Goal: Information Seeking & Learning: Learn about a topic

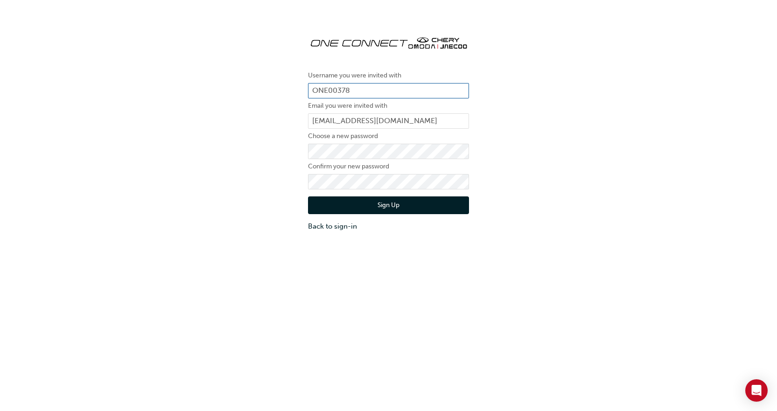
drag, startPoint x: 383, startPoint y: 95, endPoint x: 253, endPoint y: 93, distance: 129.8
click at [253, 93] on div "Username you were invited with ONE00378 Email you were invited with stock@launi…" at bounding box center [388, 130] width 777 height 218
drag, startPoint x: 447, startPoint y: 124, endPoint x: 222, endPoint y: 127, distance: 225.0
click at [222, 127] on div "Username you were invited with ONE00378 Email you were invited with stock@launi…" at bounding box center [388, 130] width 777 height 218
click at [237, 163] on div "Username you were invited with ONE00378 Email you were invited with stock@launi…" at bounding box center [388, 130] width 777 height 218
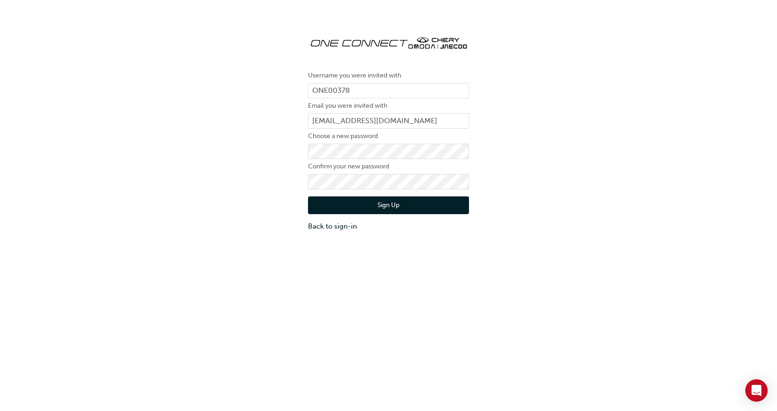
click at [428, 209] on button "Sign Up" at bounding box center [388, 206] width 161 height 18
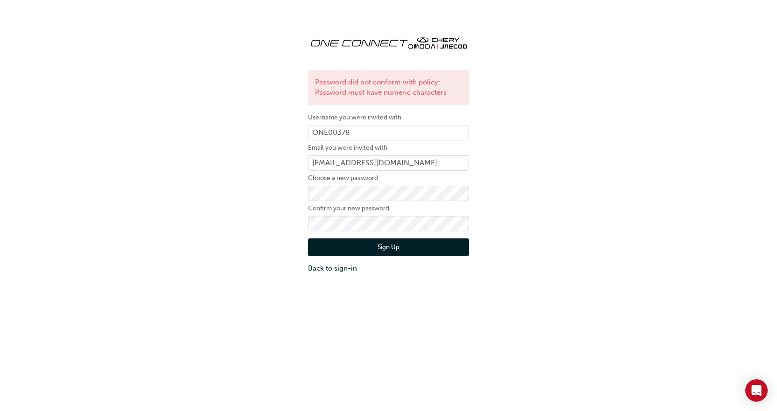
click at [493, 220] on div "Password did not conform with policy: Password must have numeric characters Use…" at bounding box center [388, 151] width 777 height 260
click at [274, 208] on div "Password did not conform with policy: Password must have numeric characters Use…" at bounding box center [388, 151] width 777 height 260
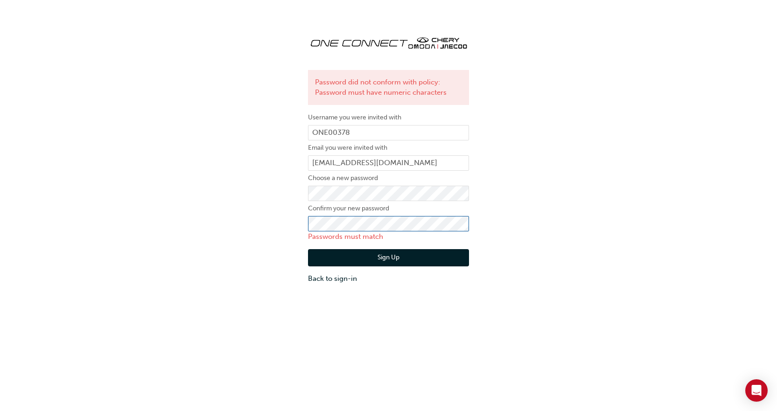
click at [262, 230] on div "Password did not conform with policy: Password must have numeric characters Use…" at bounding box center [388, 156] width 777 height 270
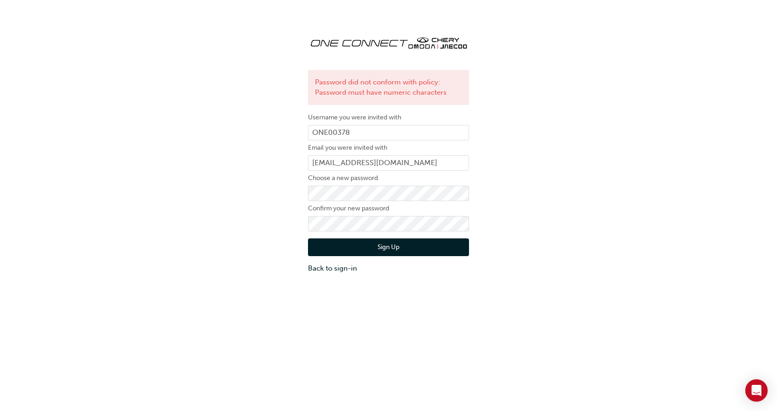
click at [374, 245] on button "Sign Up" at bounding box center [388, 248] width 161 height 18
click at [238, 201] on div "Password did not conform with policy: Password must have symbol characters User…" at bounding box center [388, 151] width 777 height 260
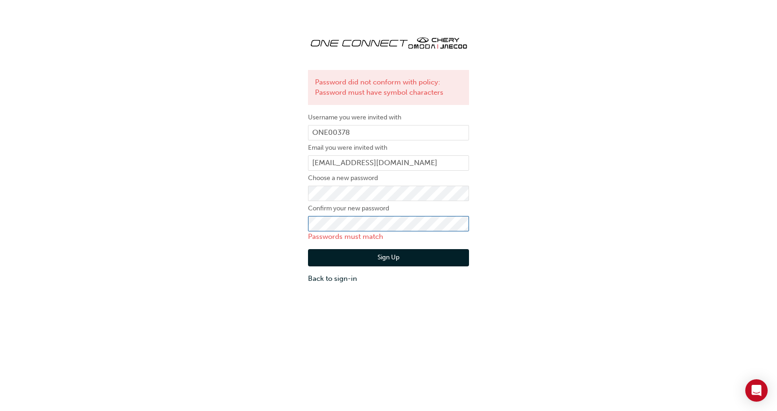
click at [206, 234] on div "Password did not conform with policy: Password must have symbol characters User…" at bounding box center [388, 156] width 777 height 270
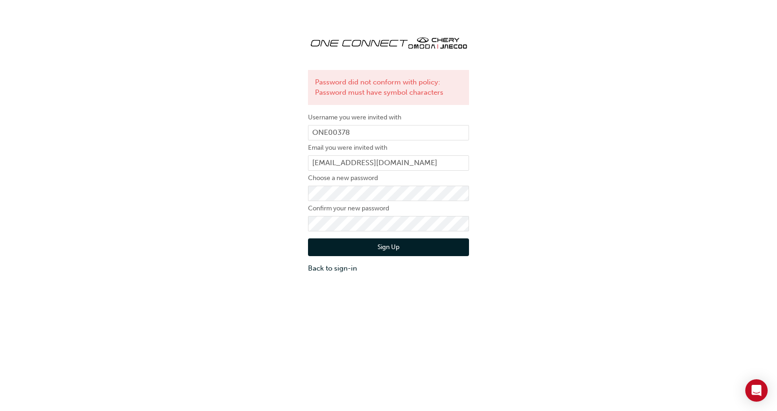
click at [402, 245] on button "Sign Up" at bounding box center [388, 248] width 161 height 18
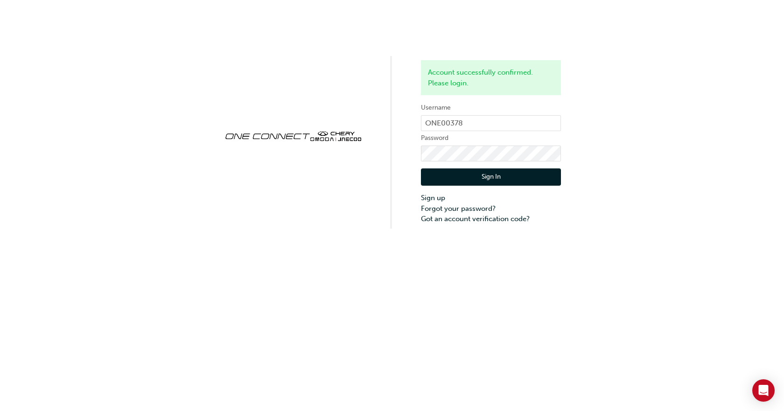
click at [500, 175] on button "Sign In" at bounding box center [491, 178] width 140 height 18
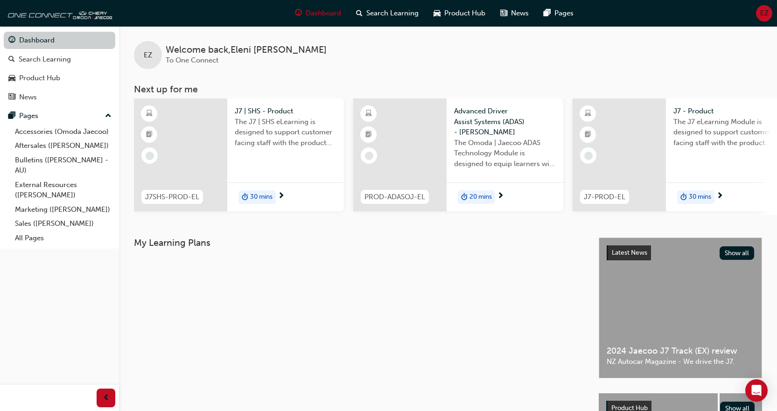
click at [70, 44] on link "Dashboard" at bounding box center [60, 40] width 112 height 17
click at [50, 212] on link "Marketing ([PERSON_NAME])" at bounding box center [63, 210] width 104 height 14
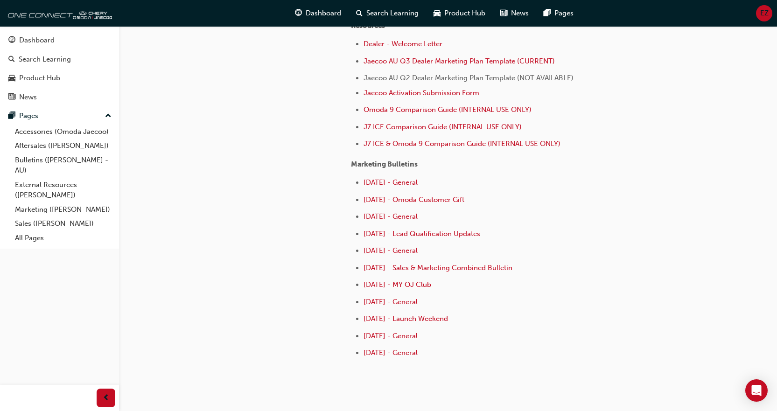
scroll to position [373, 0]
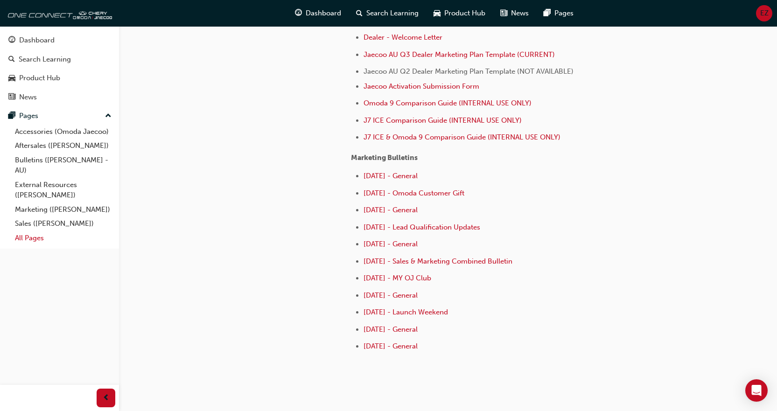
click at [34, 240] on link "All Pages" at bounding box center [63, 238] width 104 height 14
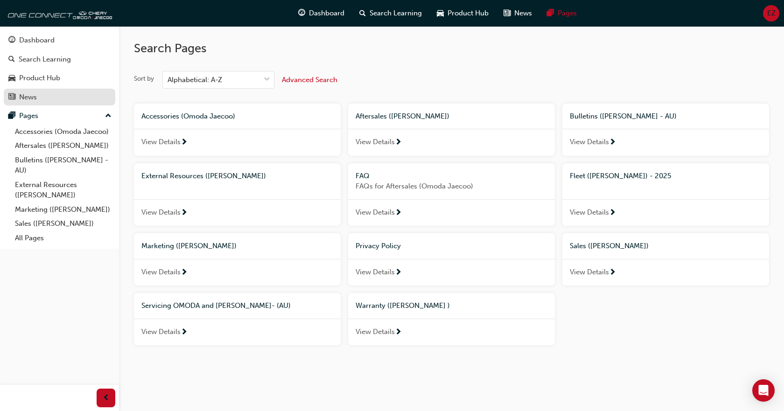
click at [28, 89] on link "News" at bounding box center [60, 97] width 112 height 17
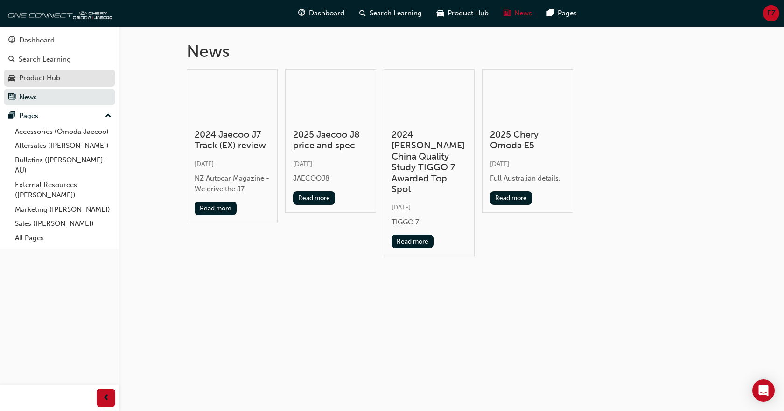
click at [37, 80] on div "Product Hub" at bounding box center [39, 78] width 41 height 11
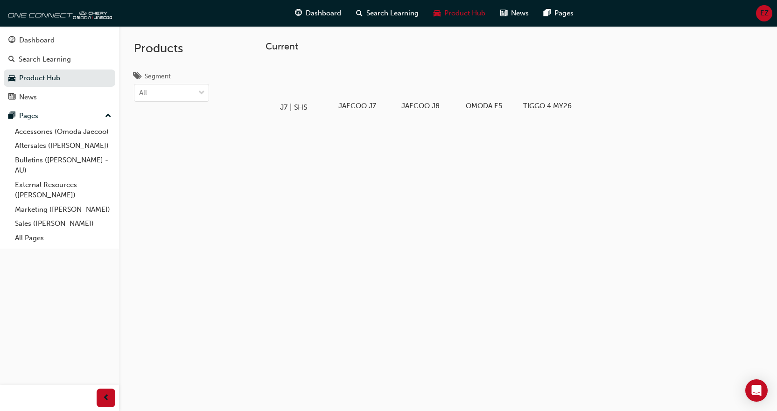
click at [285, 70] on div at bounding box center [293, 80] width 52 height 37
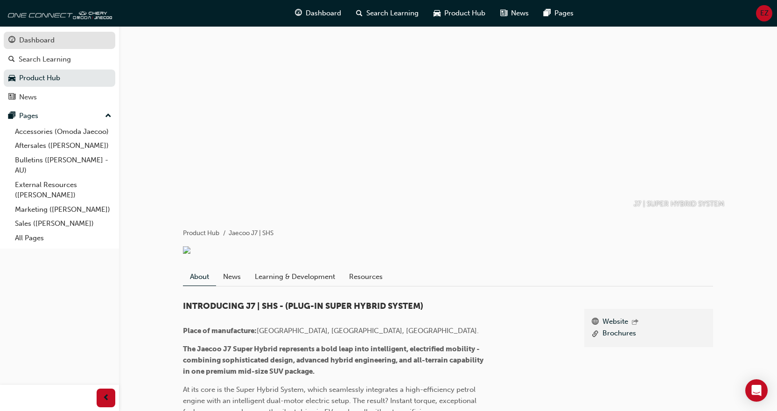
click at [42, 48] on link "Dashboard" at bounding box center [60, 40] width 112 height 17
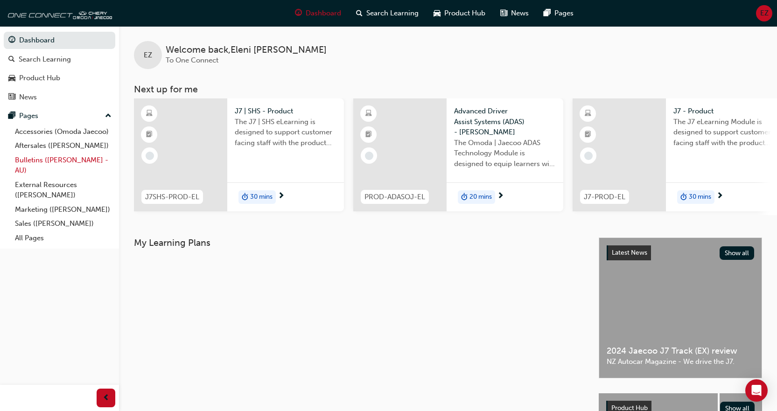
click at [56, 165] on link "Bulletins ([PERSON_NAME] - AU)" at bounding box center [63, 165] width 104 height 25
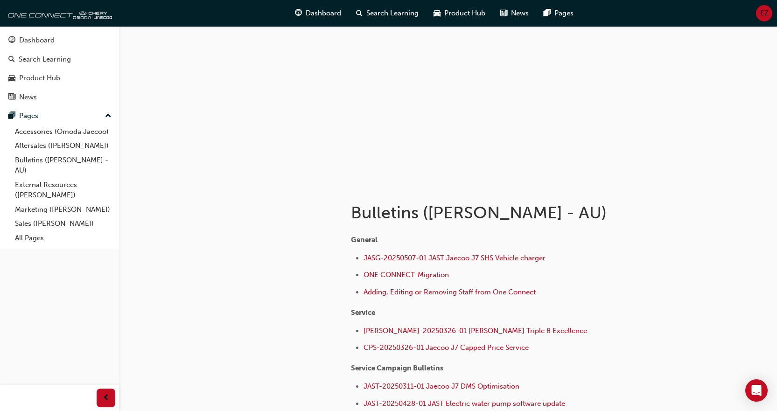
scroll to position [93, 0]
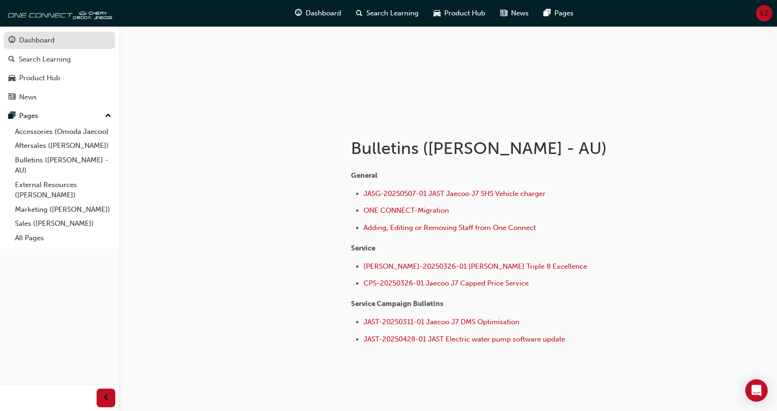
click at [60, 38] on div "Dashboard" at bounding box center [59, 41] width 102 height 12
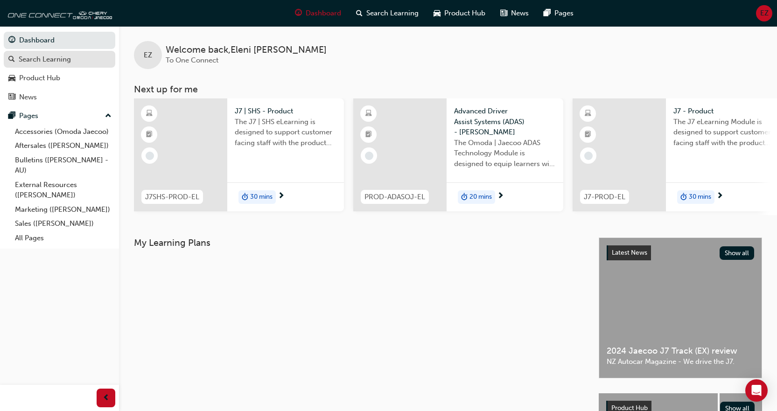
click at [61, 63] on div "Search Learning" at bounding box center [45, 59] width 52 height 11
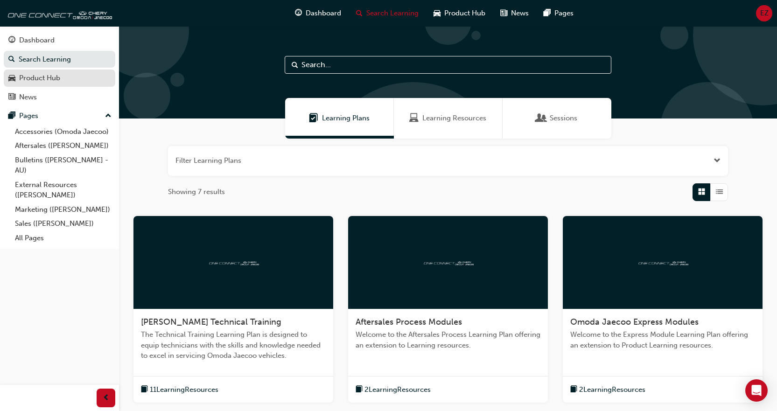
click at [40, 78] on div "Product Hub" at bounding box center [39, 78] width 41 height 11
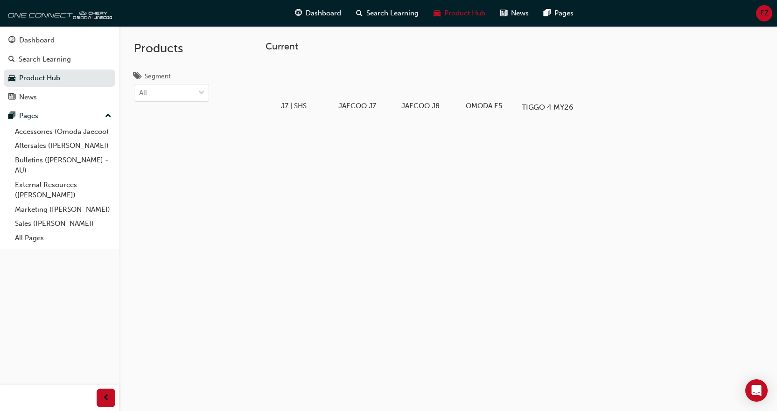
click at [543, 85] on div at bounding box center [547, 80] width 52 height 37
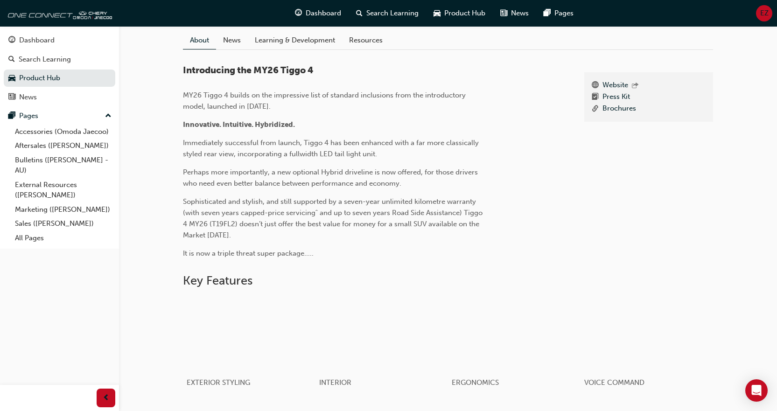
scroll to position [541, 0]
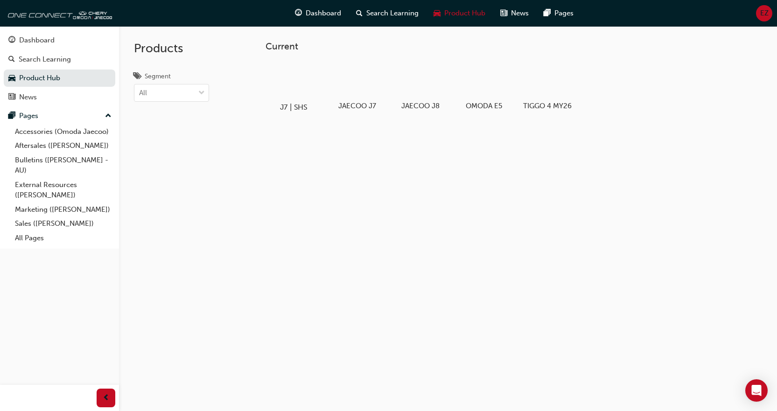
click at [296, 89] on div at bounding box center [293, 80] width 52 height 37
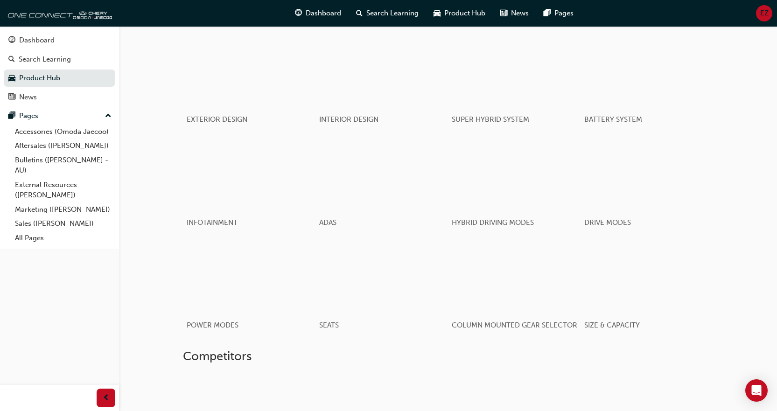
scroll to position [654, 0]
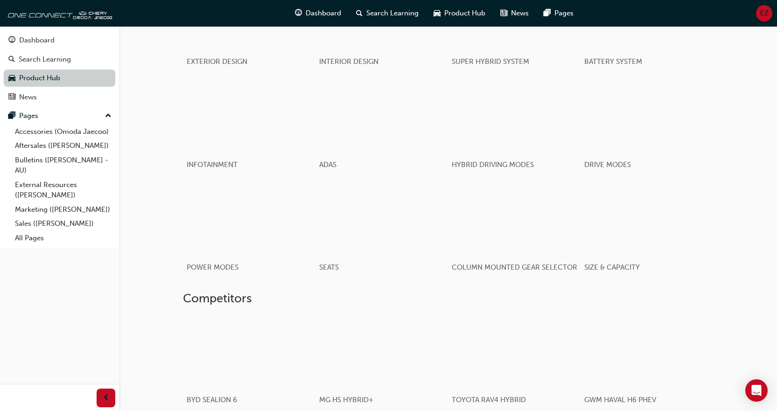
click at [67, 80] on link "Product Hub" at bounding box center [60, 78] width 112 height 17
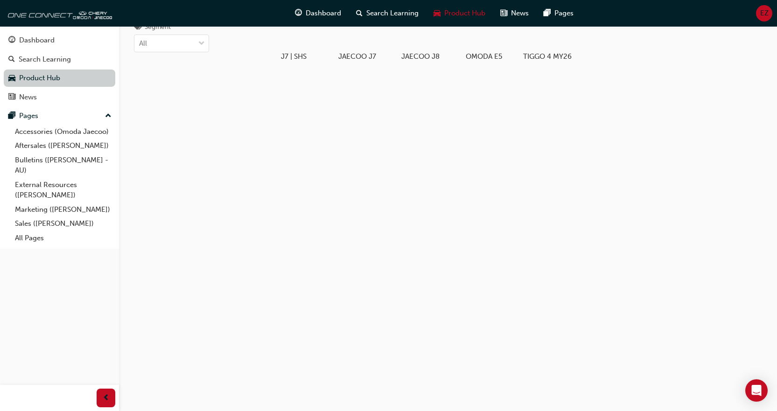
scroll to position [49, 0]
click at [74, 48] on link "Dashboard" at bounding box center [60, 40] width 112 height 17
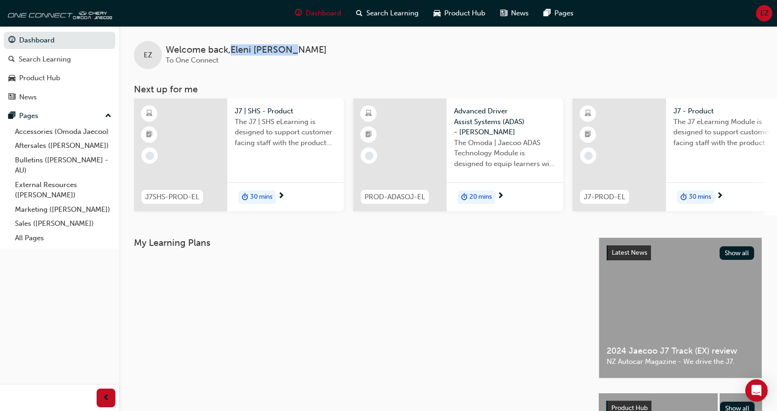
drag, startPoint x: 313, startPoint y: 46, endPoint x: 235, endPoint y: 52, distance: 78.6
click at [235, 52] on div "EZ Welcome back , Eleni Zapantis To One Connect" at bounding box center [448, 47] width 658 height 43
click at [37, 99] on div "News" at bounding box center [28, 97] width 18 height 11
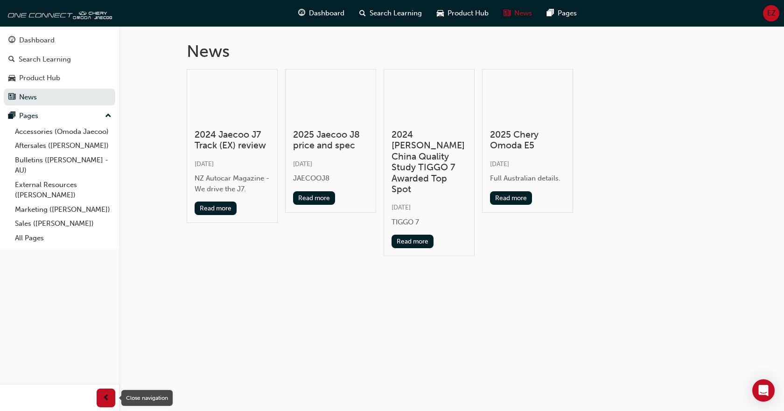
click at [114, 397] on div "button" at bounding box center [106, 398] width 19 height 19
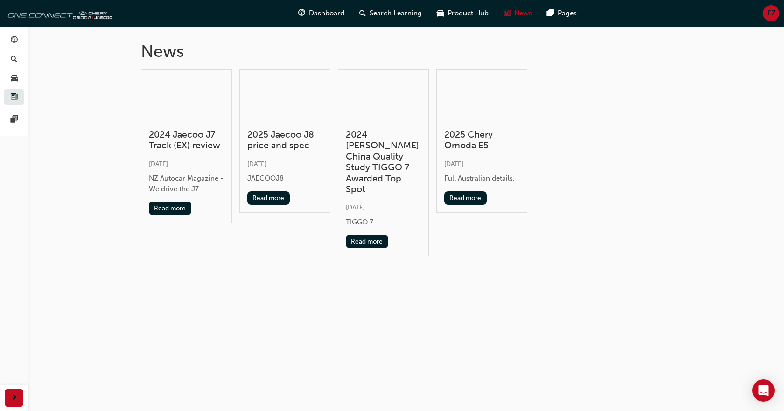
click at [12, 404] on span "next-icon" at bounding box center [14, 399] width 7 height 12
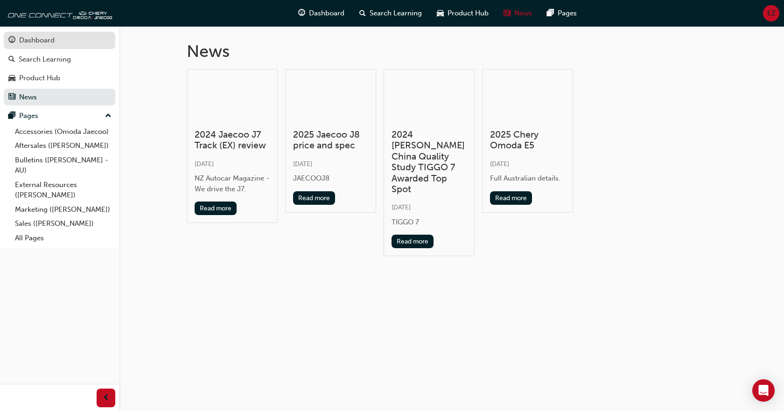
click at [34, 43] on div "Dashboard" at bounding box center [36, 40] width 35 height 11
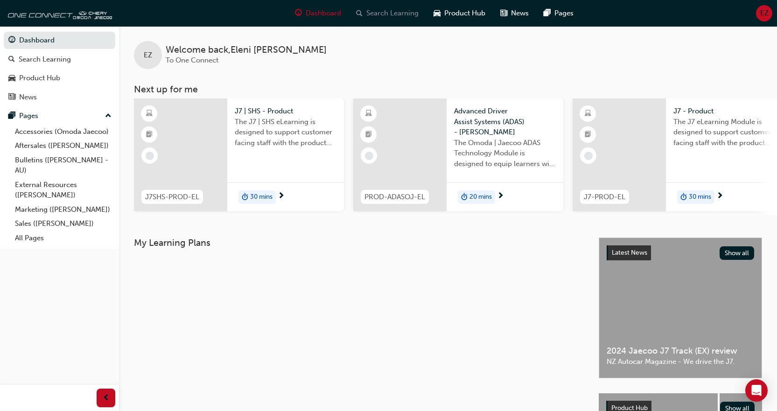
click at [408, 11] on span "Search Learning" at bounding box center [392, 13] width 52 height 11
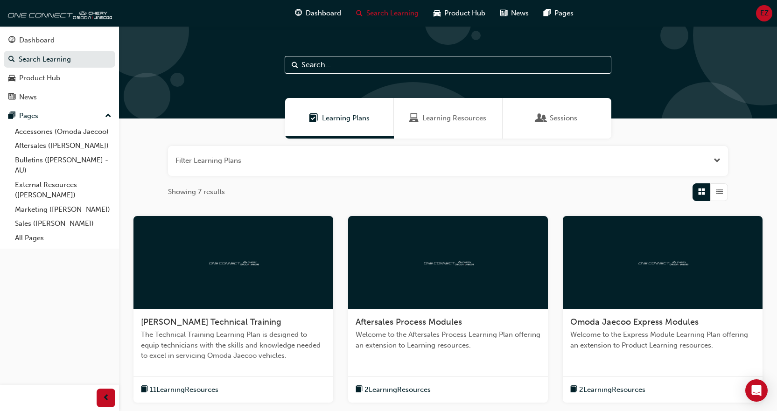
click at [557, 122] on span "Sessions" at bounding box center [564, 118] width 28 height 11
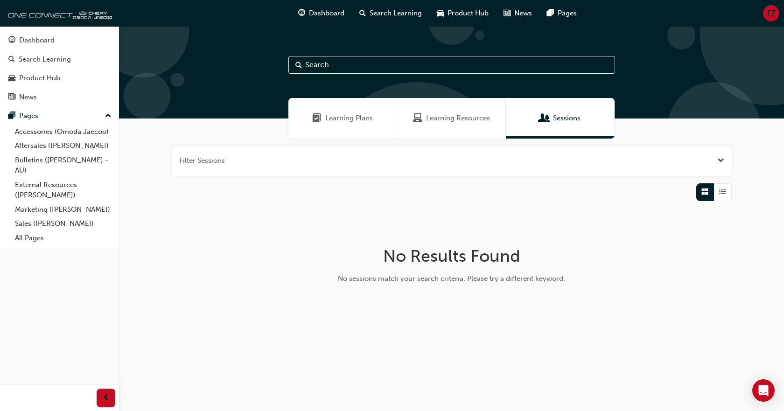
drag, startPoint x: 504, startPoint y: 126, endPoint x: 474, endPoint y: 126, distance: 29.4
click at [503, 126] on div "Learning Resources" at bounding box center [451, 118] width 109 height 41
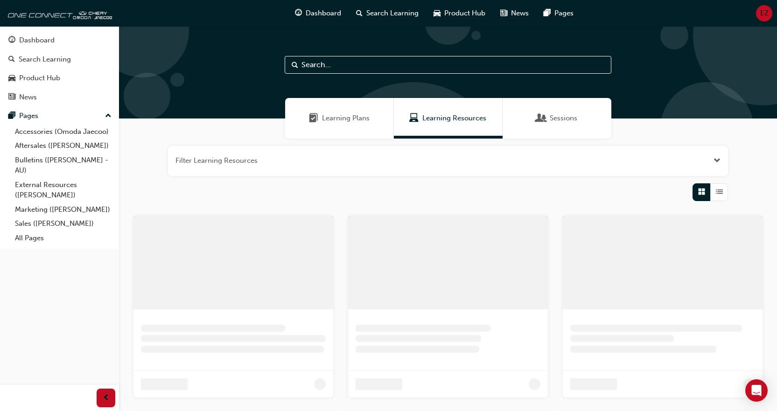
click at [462, 124] on div "Learning Resources" at bounding box center [448, 118] width 109 height 41
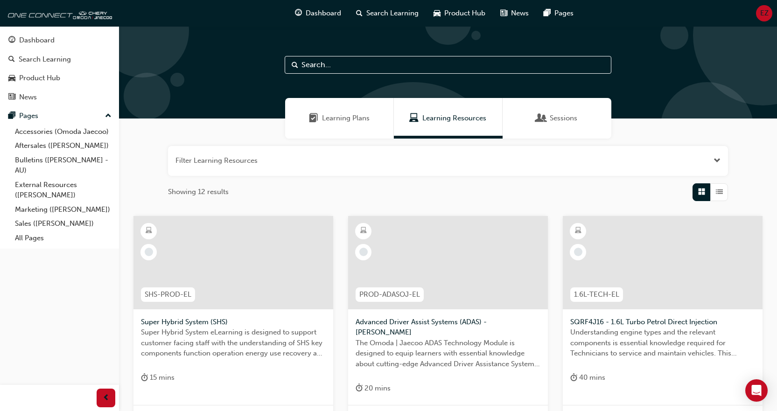
click at [334, 116] on span "Learning Plans" at bounding box center [346, 118] width 48 height 11
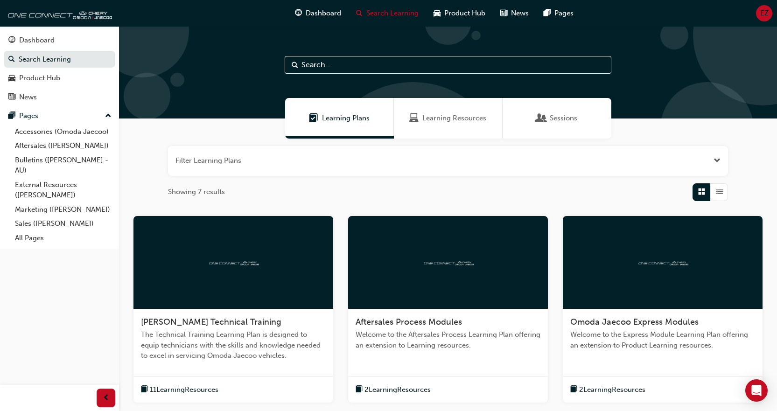
click at [434, 119] on span "Learning Resources" at bounding box center [454, 118] width 64 height 11
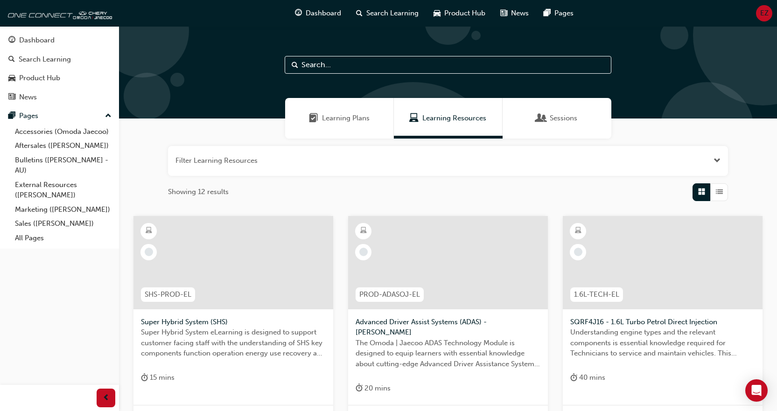
click at [338, 117] on span "Learning Plans" at bounding box center [346, 118] width 48 height 11
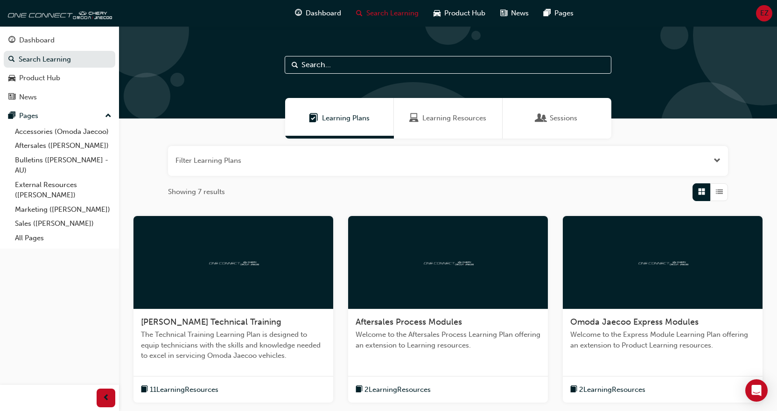
click at [761, 20] on div "EZ" at bounding box center [764, 13] width 16 height 16
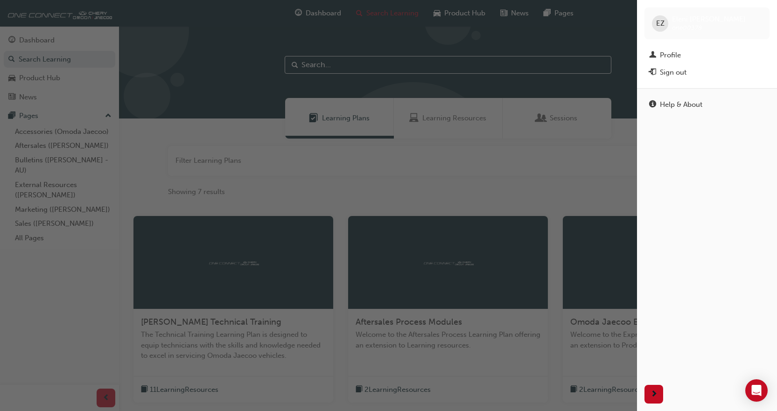
drag, startPoint x: 499, startPoint y: 197, endPoint x: 490, endPoint y: 203, distance: 10.2
click at [495, 200] on div "button" at bounding box center [318, 205] width 637 height 411
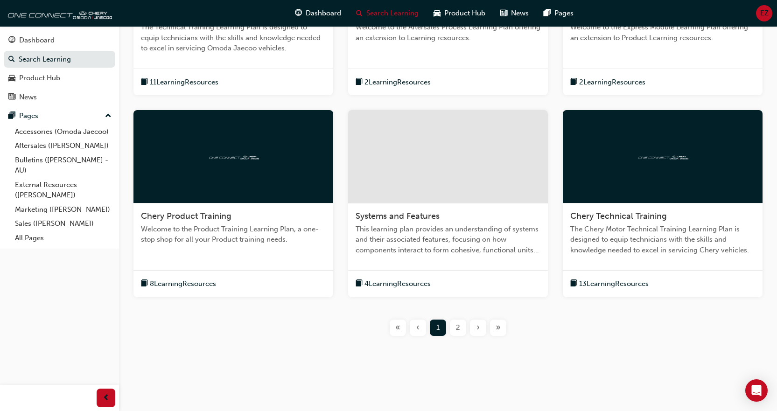
scroll to position [308, 0]
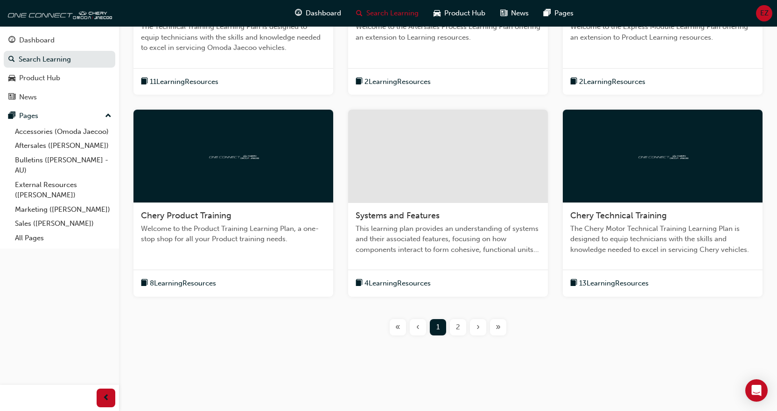
click at [460, 328] on div "2" at bounding box center [458, 327] width 16 height 16
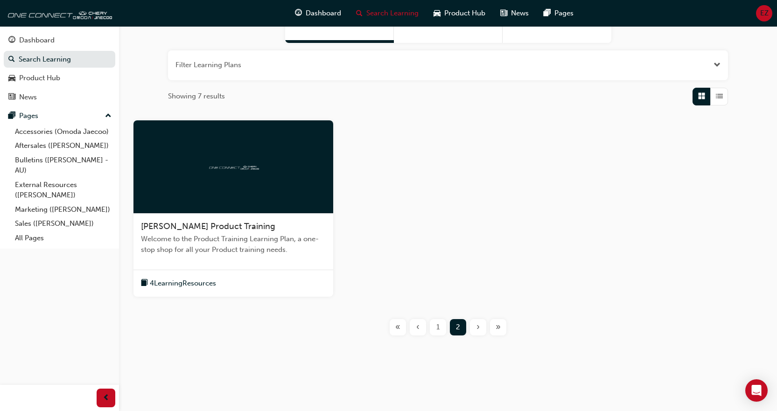
scroll to position [96, 0]
click at [101, 47] on link "Dashboard" at bounding box center [60, 40] width 112 height 17
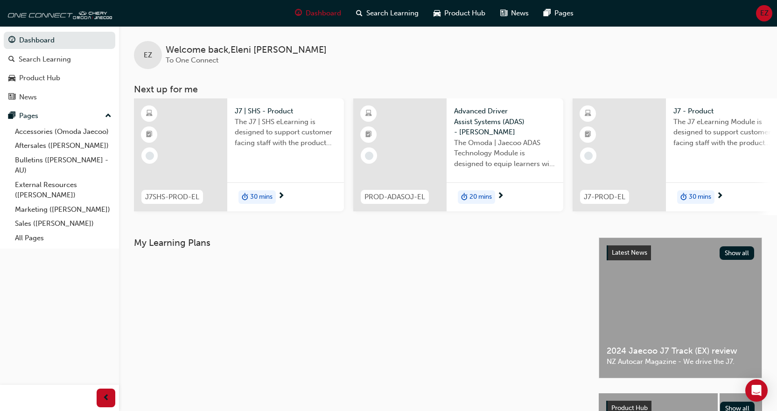
click at [253, 120] on span "The J7 | SHS eLearning is designed to support customer facing staff with the pr…" at bounding box center [286, 133] width 102 height 32
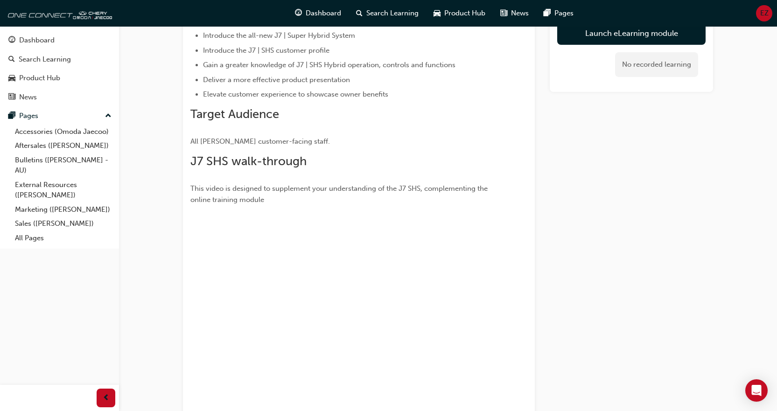
scroll to position [233, 0]
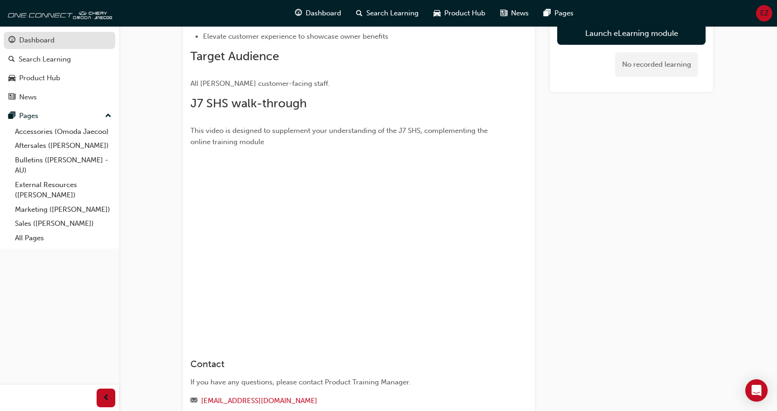
click at [57, 42] on div "Dashboard" at bounding box center [59, 41] width 102 height 12
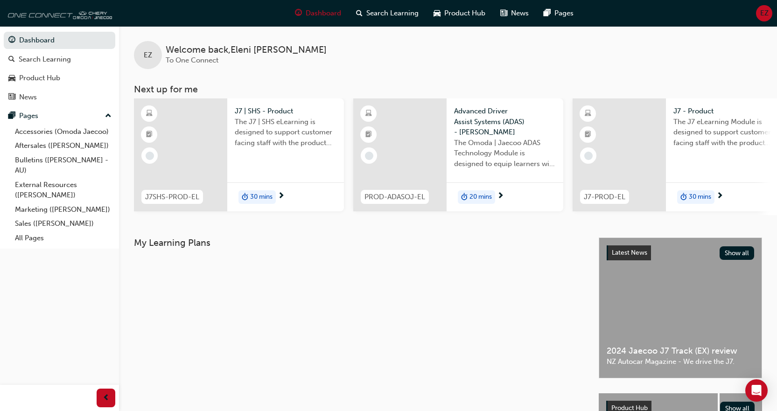
click at [23, 19] on img at bounding box center [58, 13] width 107 height 19
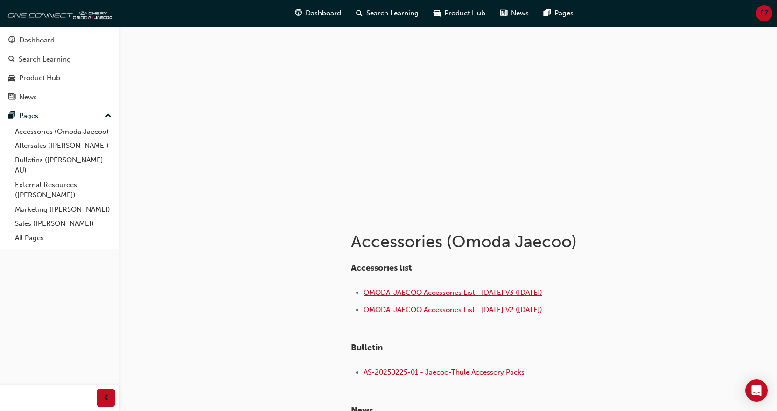
click at [536, 294] on span "OMODA-JAECOO Accessories List - [DATE] V3 ([DATE])" at bounding box center [453, 292] width 179 height 8
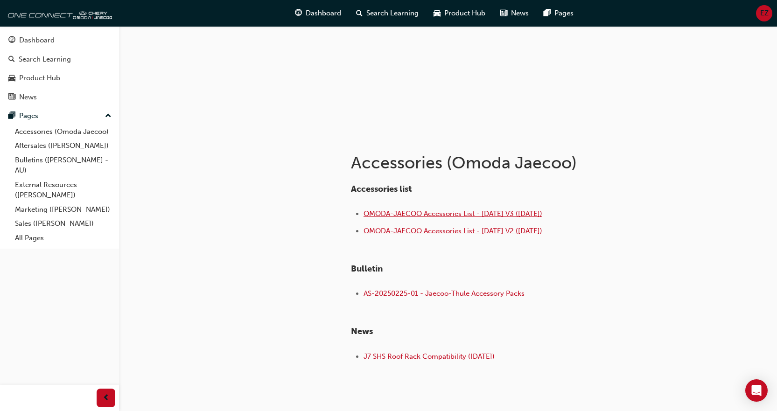
scroll to position [93, 0]
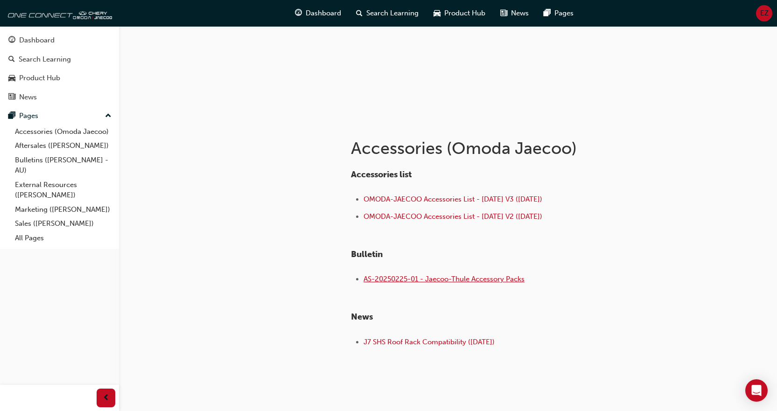
click at [409, 279] on span "AS-20250225-01 - Jaecoo-Thule Accessory Packs" at bounding box center [444, 279] width 161 height 8
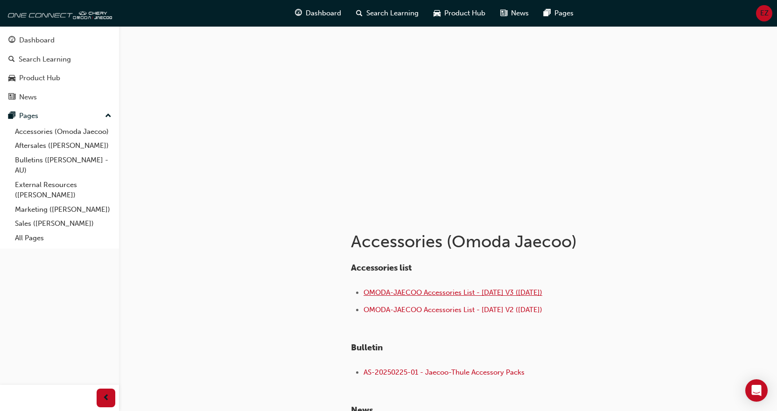
click at [526, 295] on span "OMODA-JAECOO Accessories List - [DATE] V3 ([DATE])" at bounding box center [453, 292] width 179 height 8
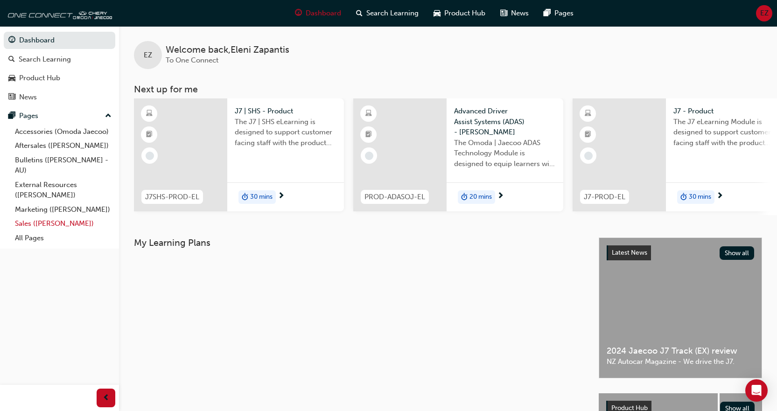
click at [52, 228] on link "Sales ([PERSON_NAME])" at bounding box center [63, 224] width 104 height 14
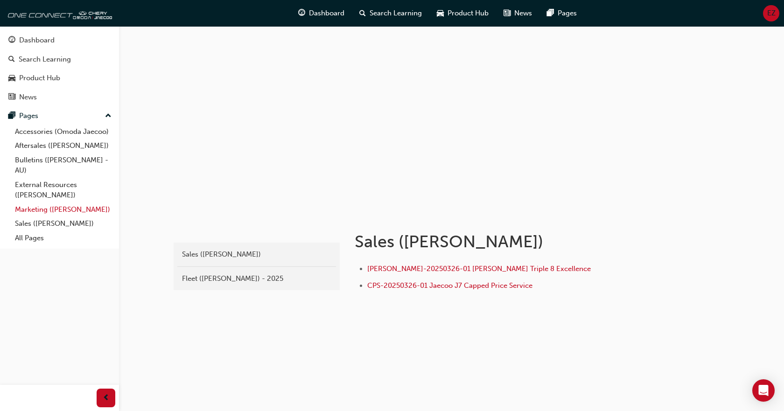
click at [65, 209] on link "Marketing ([PERSON_NAME])" at bounding box center [63, 210] width 104 height 14
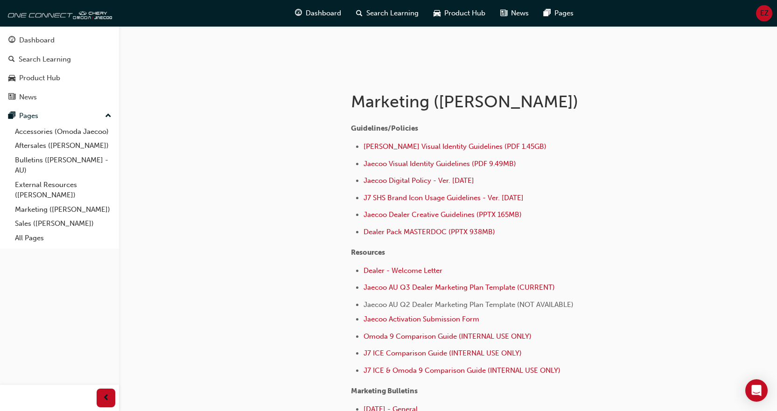
scroll to position [187, 0]
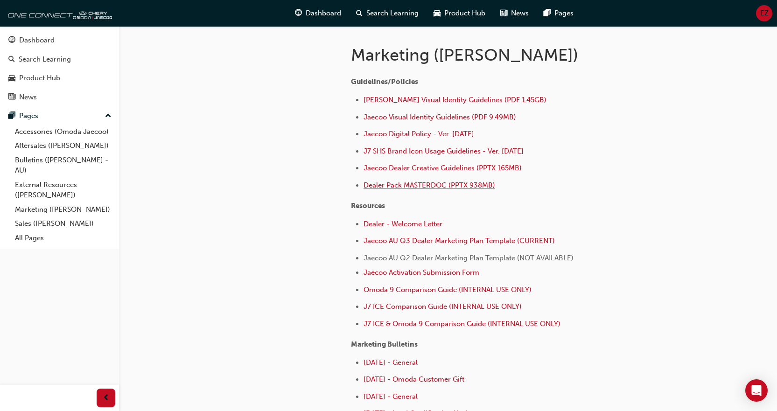
click at [373, 184] on span "Dealer Pack MASTERDOC (PPTX 938MB)" at bounding box center [430, 185] width 132 height 8
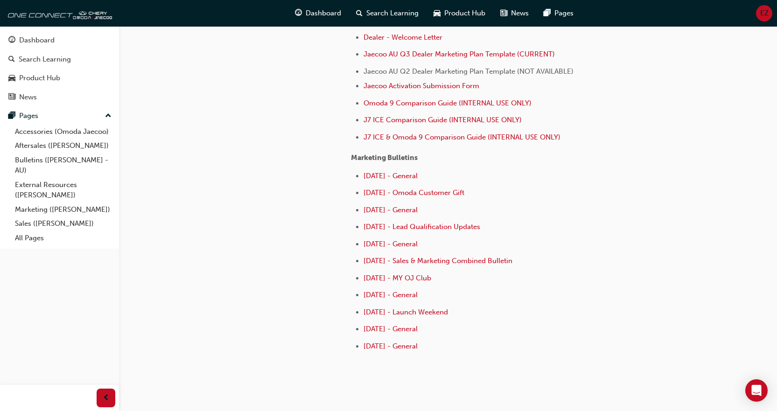
scroll to position [47, 0]
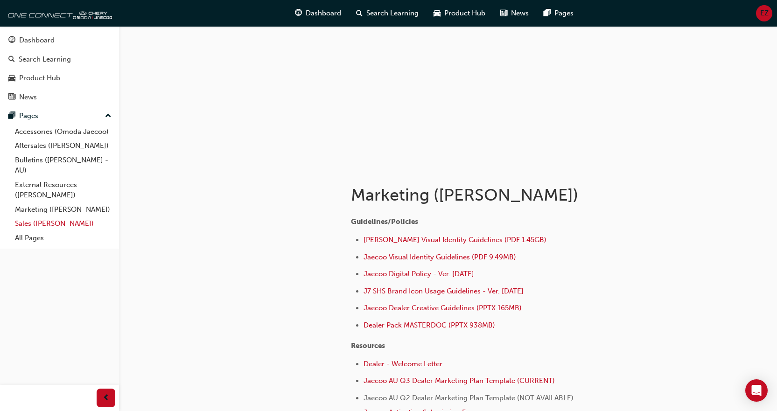
click at [42, 221] on link "Sales ([PERSON_NAME])" at bounding box center [63, 224] width 104 height 14
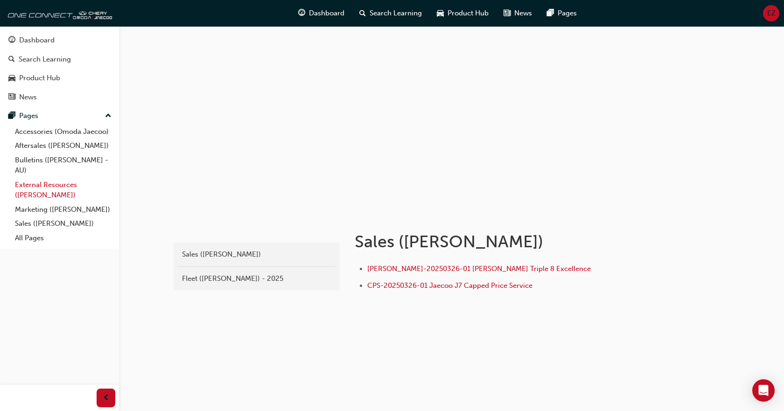
click at [50, 191] on link "External Resources ([PERSON_NAME])" at bounding box center [63, 190] width 104 height 25
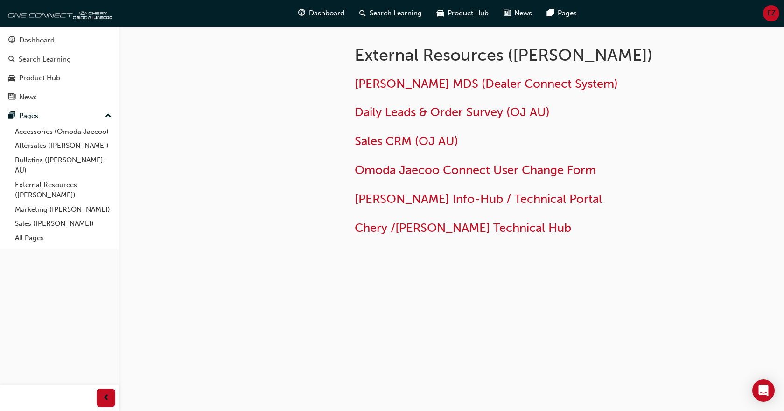
click at [586, 87] on h2 "Jaecoo MDS (Dealer Connect System)" at bounding box center [506, 84] width 303 height 15
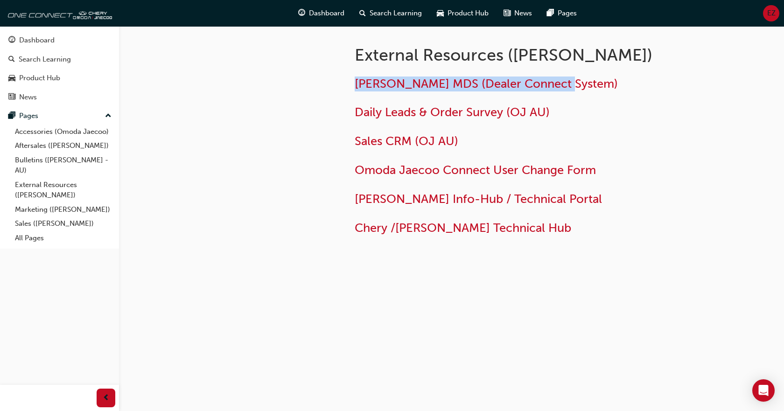
drag, startPoint x: 549, startPoint y: 83, endPoint x: 353, endPoint y: 89, distance: 196.1
click at [353, 89] on div "External Resources (Omoda Jaecoo) Jaecoo MDS (Dealer Connect System) Daily Lead…" at bounding box center [536, 138] width 392 height 224
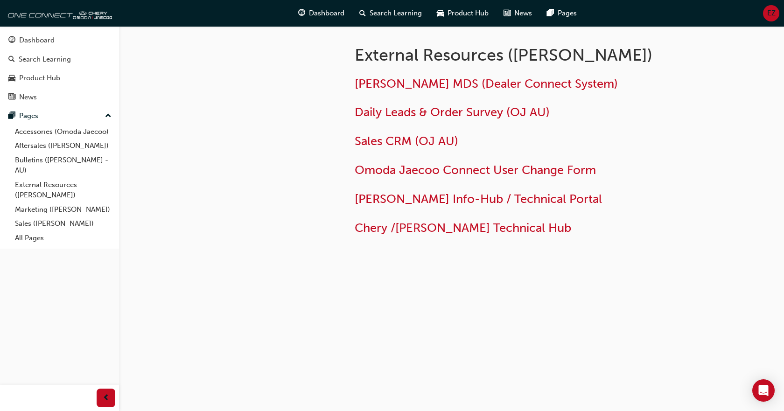
click at [317, 147] on div at bounding box center [256, 152] width 168 height 253
click at [58, 163] on link "Bulletins ([PERSON_NAME] - AU)" at bounding box center [63, 165] width 104 height 25
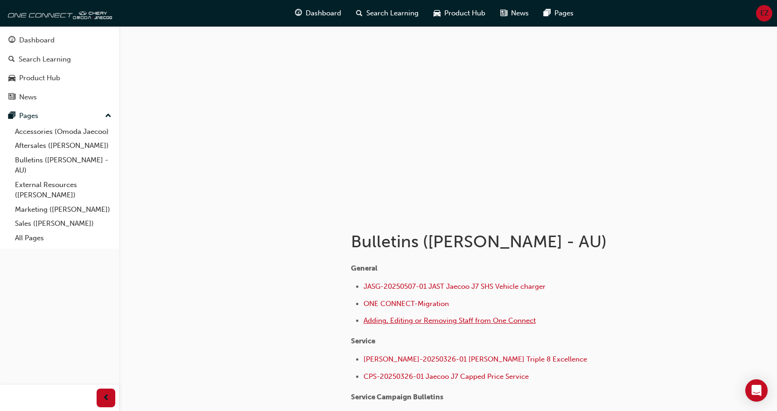
click at [523, 324] on span "Adding, Editing or Removing Staff from One Connect" at bounding box center [450, 320] width 172 height 8
drag, startPoint x: 493, startPoint y: 326, endPoint x: 318, endPoint y: 248, distance: 191.6
click at [318, 248] on div at bounding box center [252, 345] width 168 height 265
drag, startPoint x: 451, startPoint y: 322, endPoint x: 316, endPoint y: 288, distance: 140.2
click at [316, 288] on div at bounding box center [252, 345] width 168 height 265
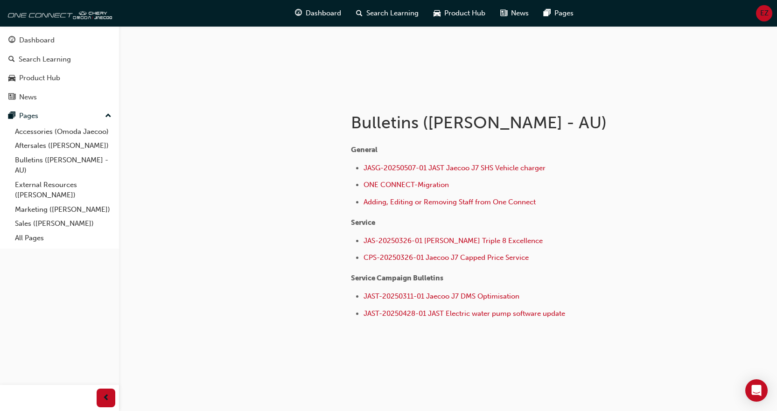
scroll to position [119, 0]
click at [73, 145] on link "Aftersales ([PERSON_NAME])" at bounding box center [63, 146] width 104 height 14
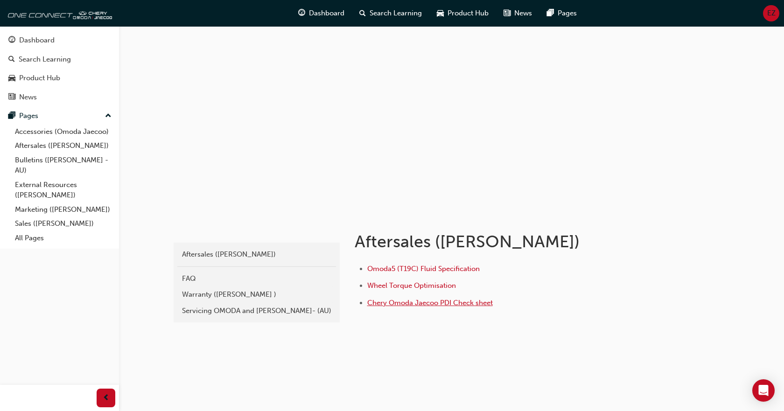
click at [420, 303] on span "Chery Omoda Jaecoo PDI Check sheet" at bounding box center [430, 303] width 126 height 8
